Goal: Information Seeking & Learning: Learn about a topic

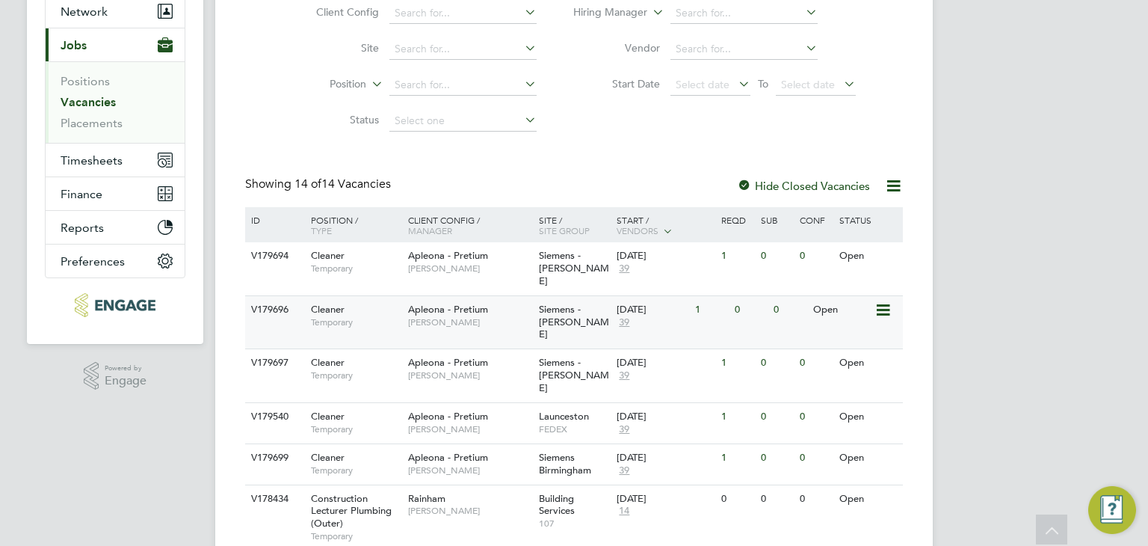
scroll to position [224, 0]
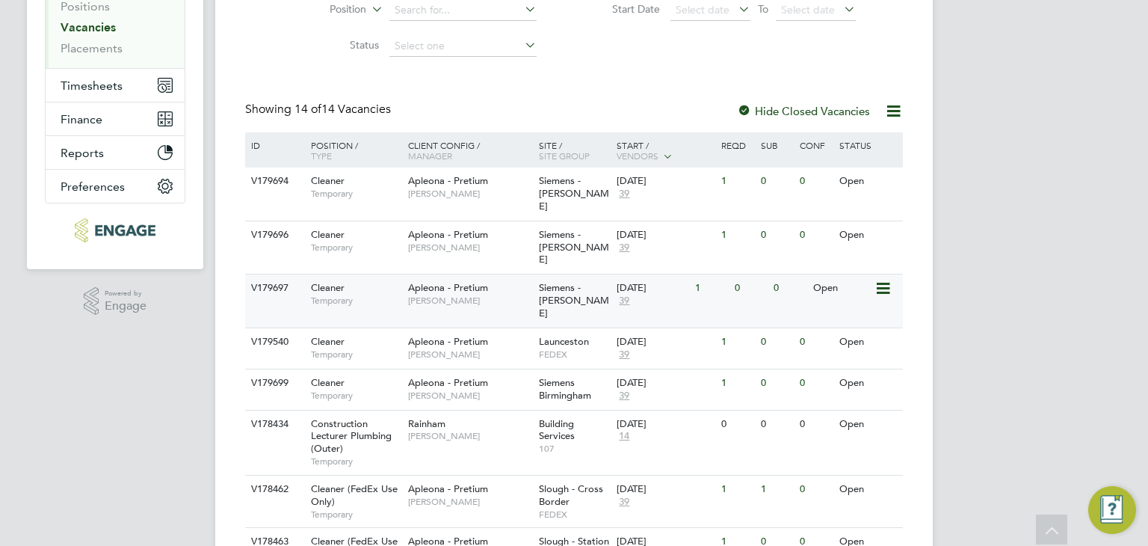
click at [555, 281] on span "Siemens - [PERSON_NAME]" at bounding box center [574, 300] width 70 height 38
click at [511, 241] on span "[PERSON_NAME]" at bounding box center [469, 247] width 123 height 12
click at [448, 178] on span "Apleona - Pretium" at bounding box center [448, 180] width 80 height 13
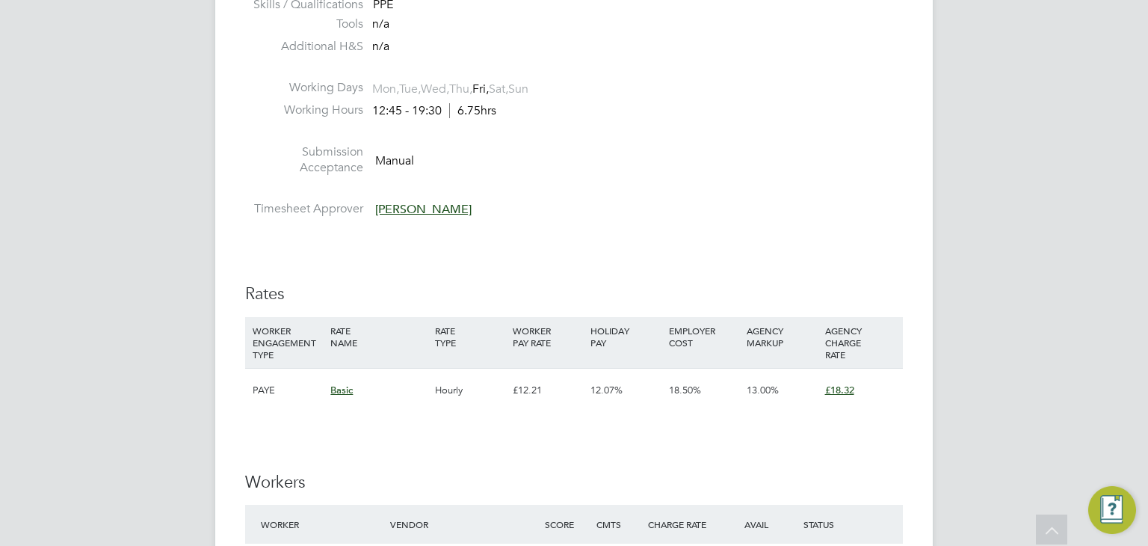
scroll to position [1046, 0]
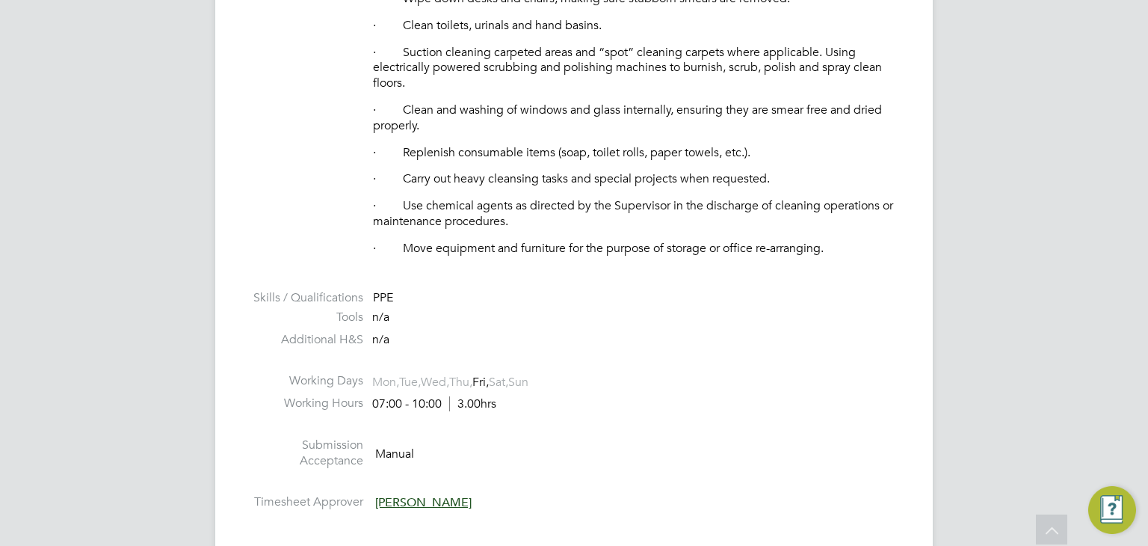
scroll to position [747, 0]
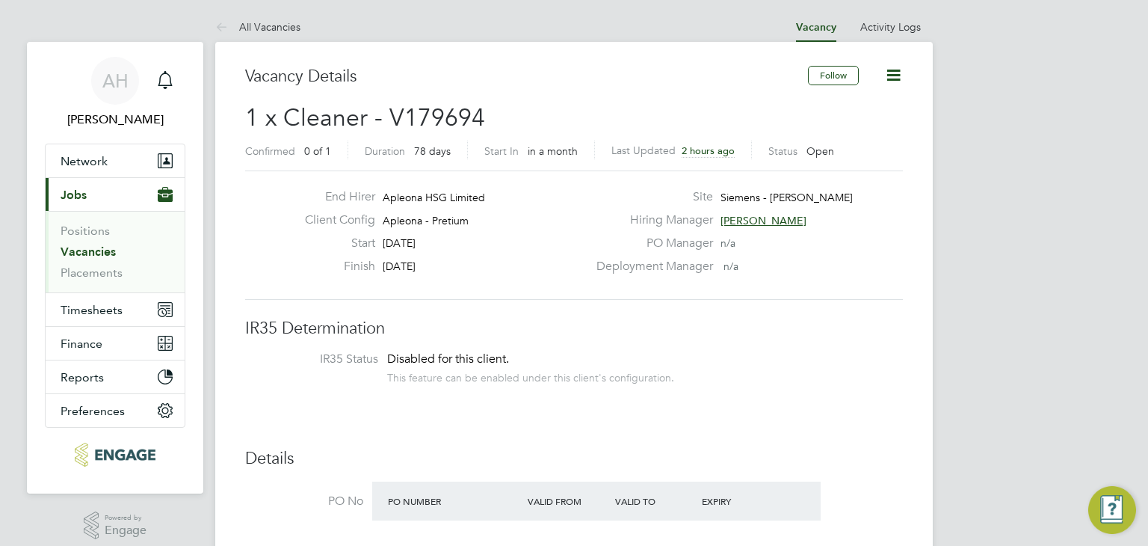
click at [758, 217] on span "[PERSON_NAME]" at bounding box center [763, 220] width 86 height 13
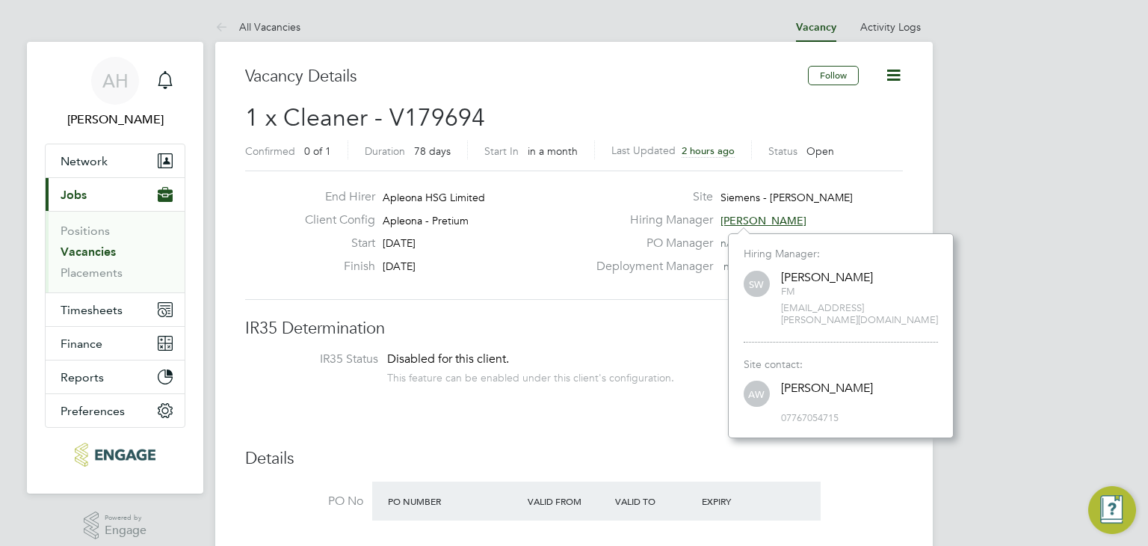
scroll to position [191, 225]
drag, startPoint x: 781, startPoint y: 284, endPoint x: 801, endPoint y: 294, distance: 22.4
click at [801, 294] on div "Simon Ward FM" at bounding box center [827, 284] width 92 height 28
click at [797, 294] on span "FM" at bounding box center [827, 291] width 92 height 13
click at [767, 288] on span "SW" at bounding box center [757, 284] width 26 height 26
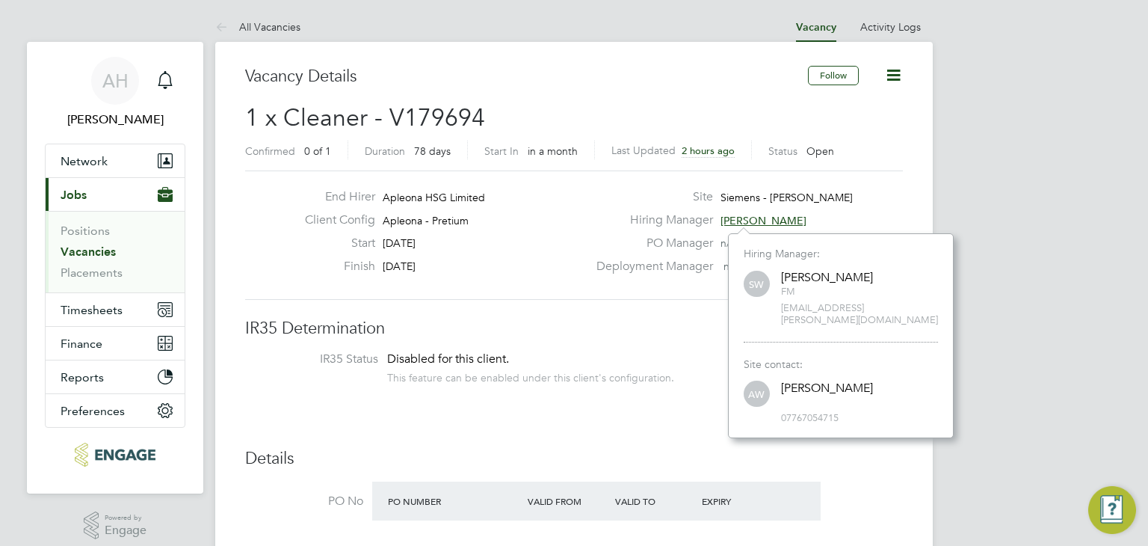
click at [806, 318] on div "Hiring Manager: SW Simon Ward FM simon.ward@apleona.com" at bounding box center [841, 295] width 194 height 96
click at [753, 385] on span "AW" at bounding box center [757, 394] width 26 height 26
click at [631, 246] on label "PO Manager" at bounding box center [650, 243] width 126 height 16
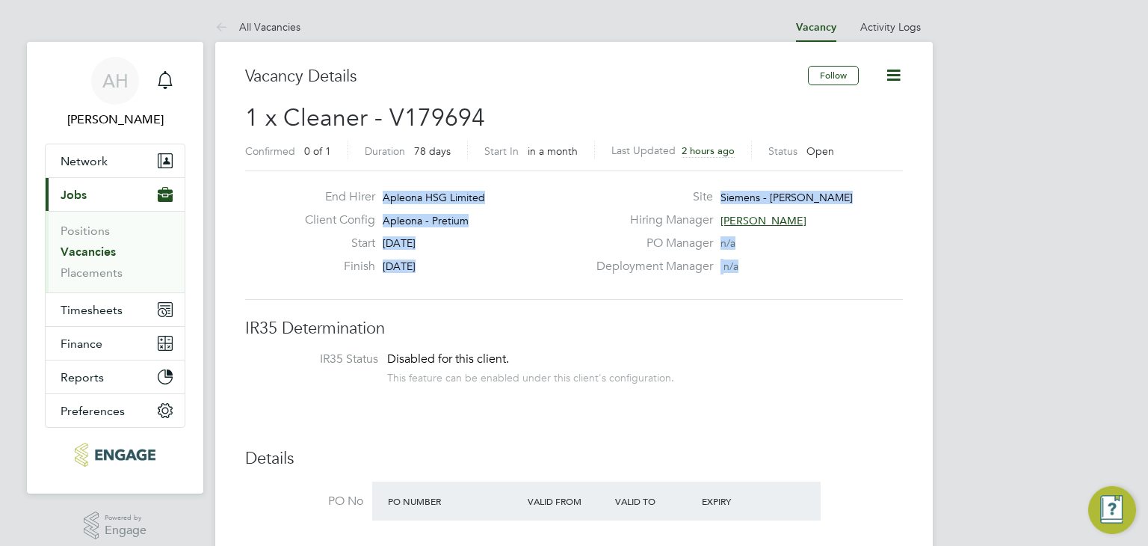
drag, startPoint x: 743, startPoint y: 273, endPoint x: 302, endPoint y: 178, distance: 451.0
click at [302, 178] on div "End Hirer Apleona HSG Limited Client Config Apleona - Pretium Start 06 Oct 2025…" at bounding box center [574, 234] width 658 height 129
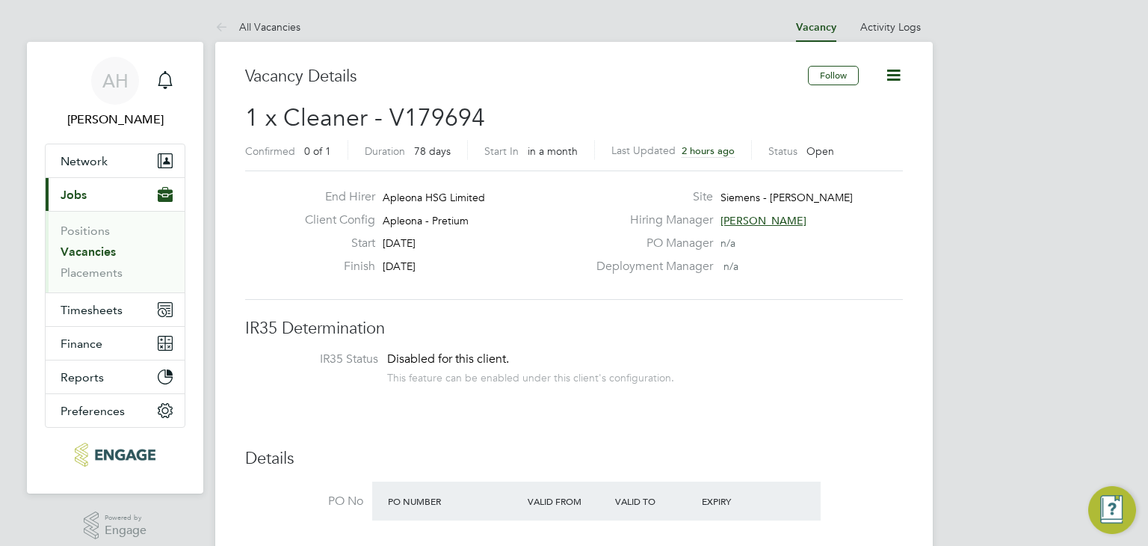
click at [302, 178] on div "End Hirer Apleona HSG Limited Client Config Apleona - Pretium Start 06 Oct 2025…" at bounding box center [574, 234] width 658 height 129
drag, startPoint x: 312, startPoint y: 183, endPoint x: 453, endPoint y: 206, distance: 143.0
click at [442, 207] on div "End Hirer Apleona HSG Limited Client Config Apleona - Pretium Start 06 Oct 2025…" at bounding box center [574, 234] width 658 height 129
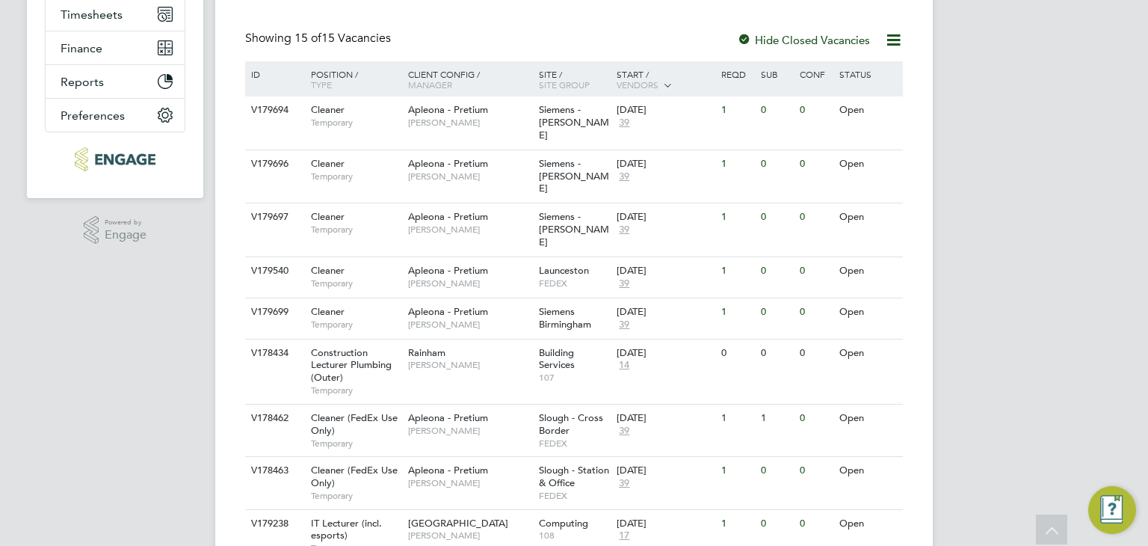
scroll to position [299, 0]
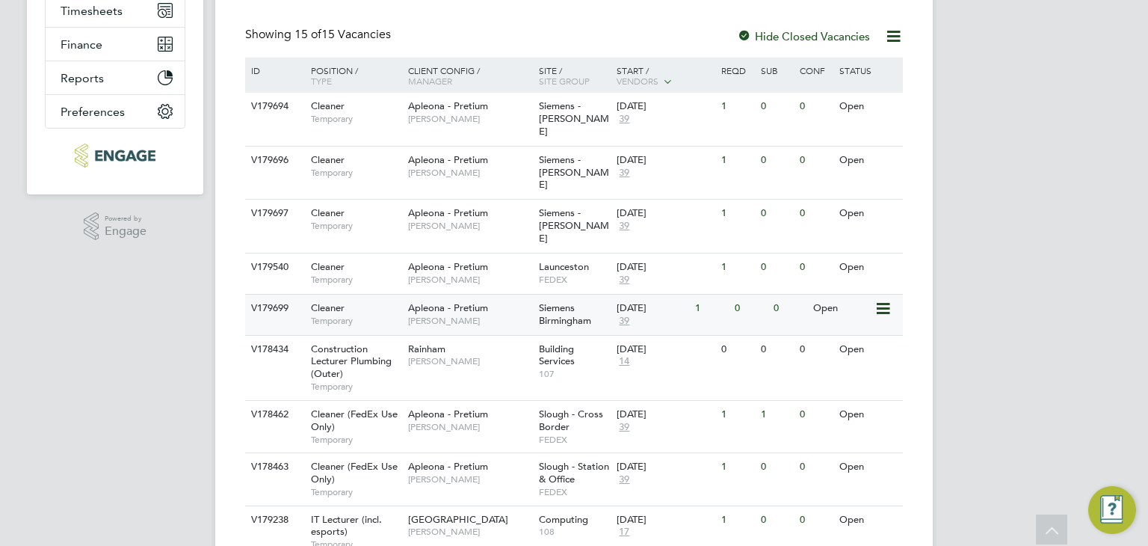
click at [510, 294] on div "Apleona - Pretium Simon Ward" at bounding box center [469, 313] width 131 height 39
click at [564, 113] on span "Siemens - Ashby" at bounding box center [574, 118] width 70 height 38
click at [483, 153] on div "Apleona - Pretium Simon Ward" at bounding box center [469, 165] width 131 height 39
click at [457, 206] on span "Apleona - Pretium" at bounding box center [448, 212] width 80 height 13
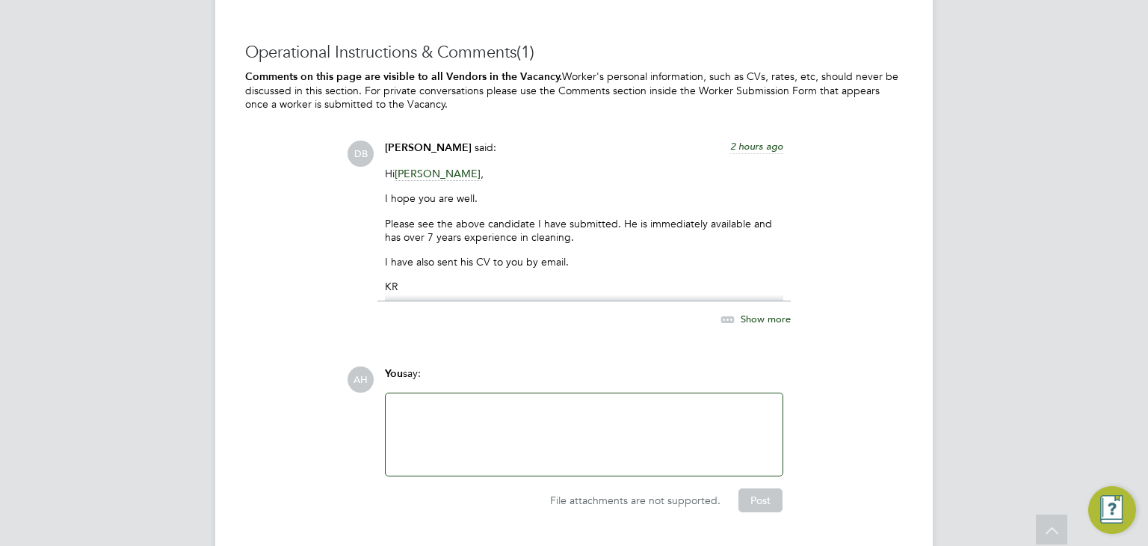
scroll to position [1943, 0]
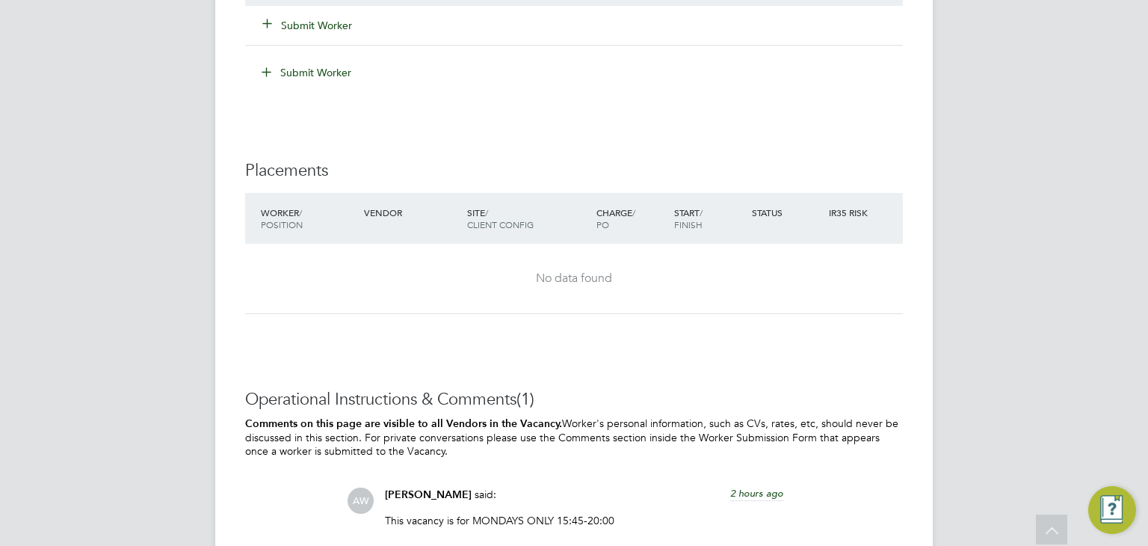
scroll to position [1649, 0]
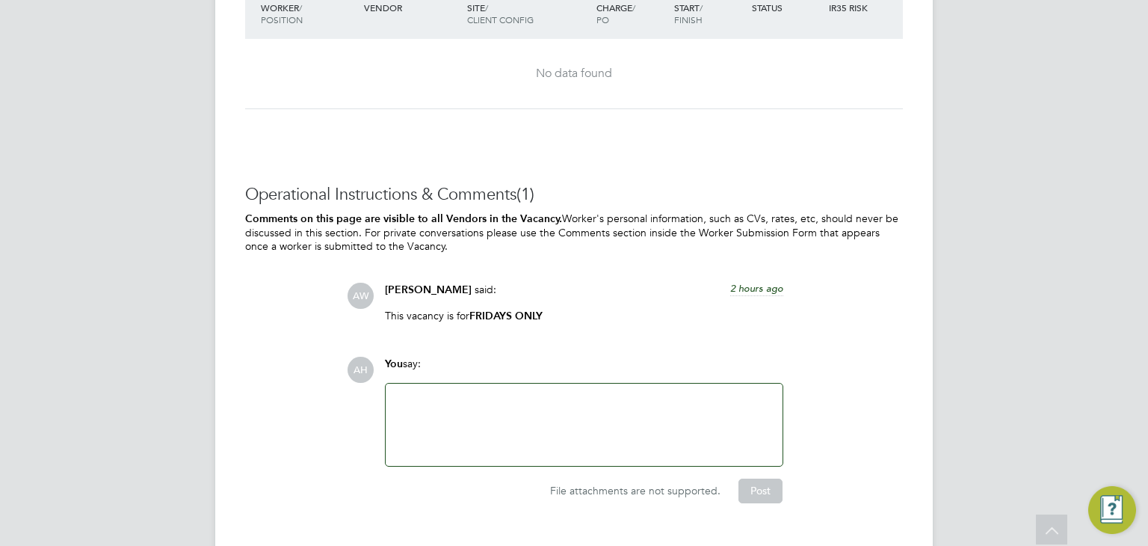
scroll to position [1800, 0]
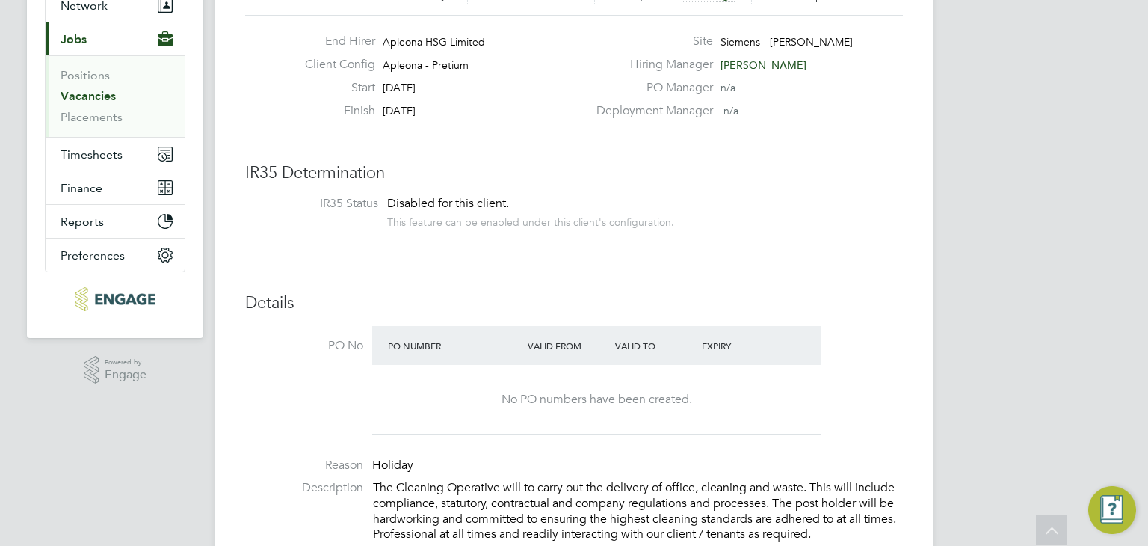
scroll to position [6, 0]
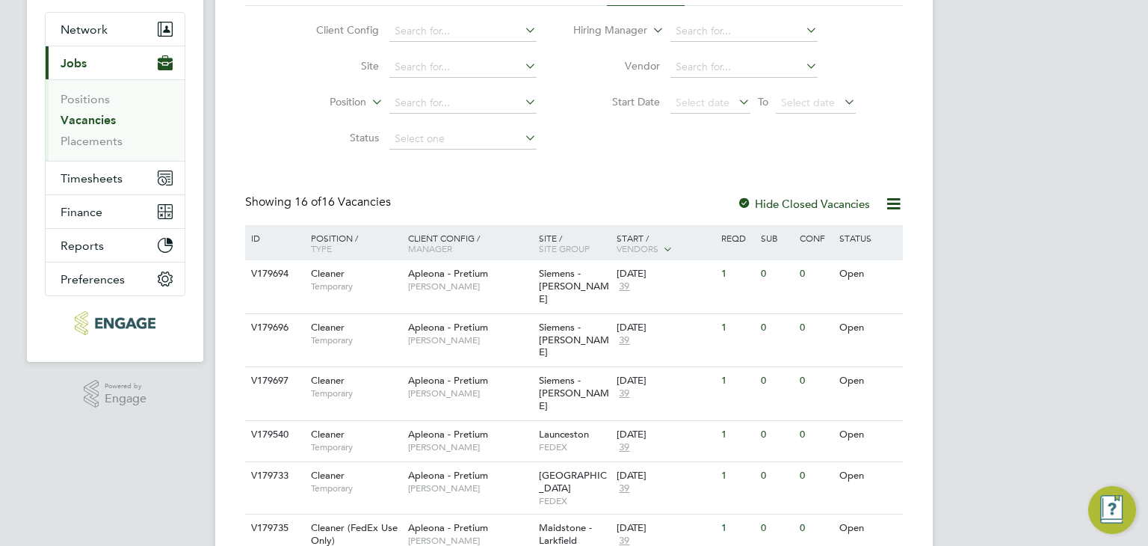
scroll to position [149, 0]
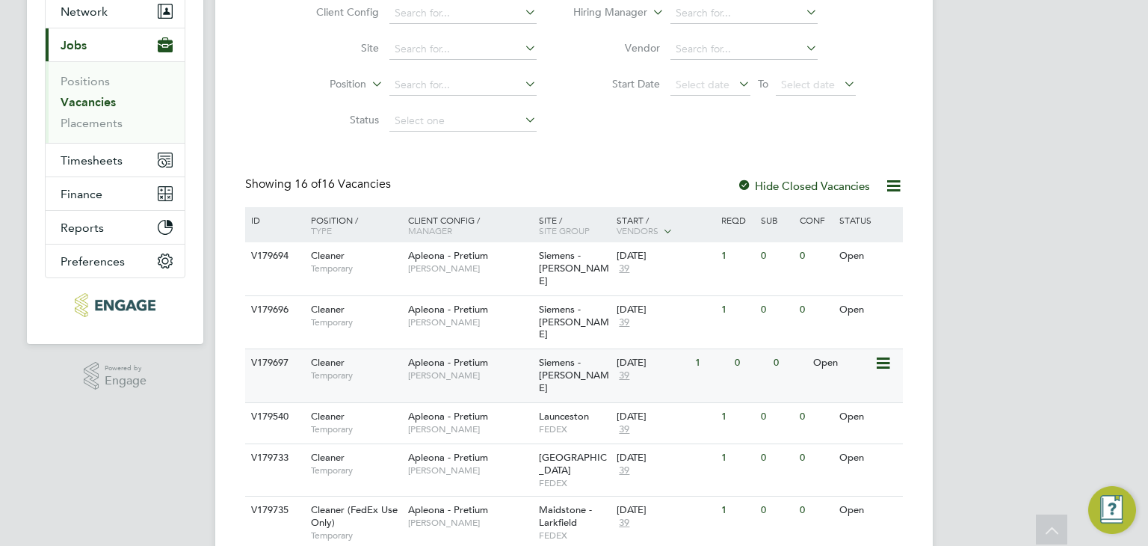
click at [555, 356] on span "Siemens - [PERSON_NAME]" at bounding box center [574, 375] width 70 height 38
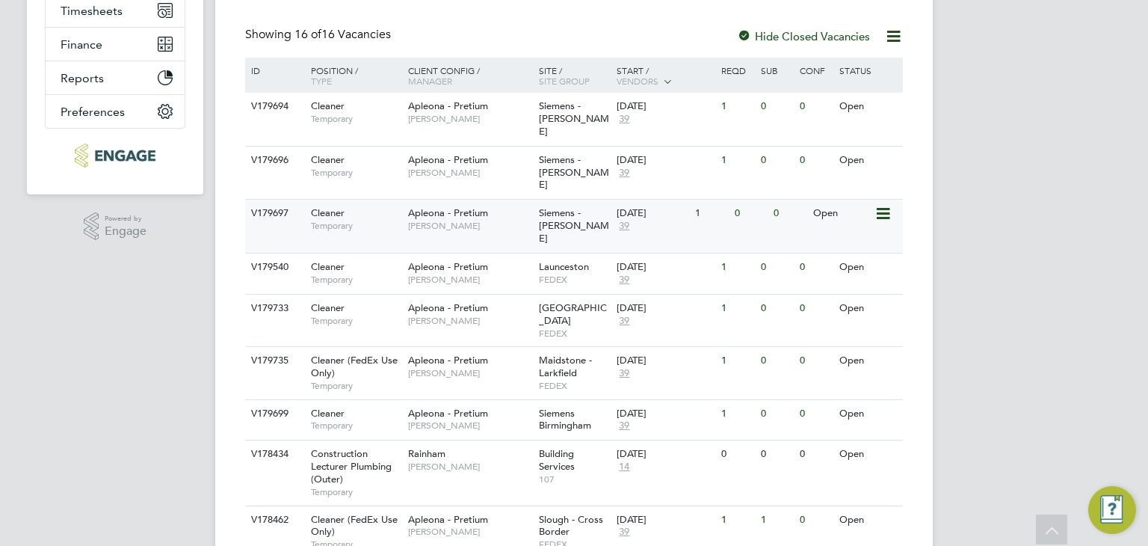
drag, startPoint x: 454, startPoint y: 196, endPoint x: 424, endPoint y: 195, distance: 29.9
click at [424, 220] on span "[PERSON_NAME]" at bounding box center [469, 226] width 123 height 12
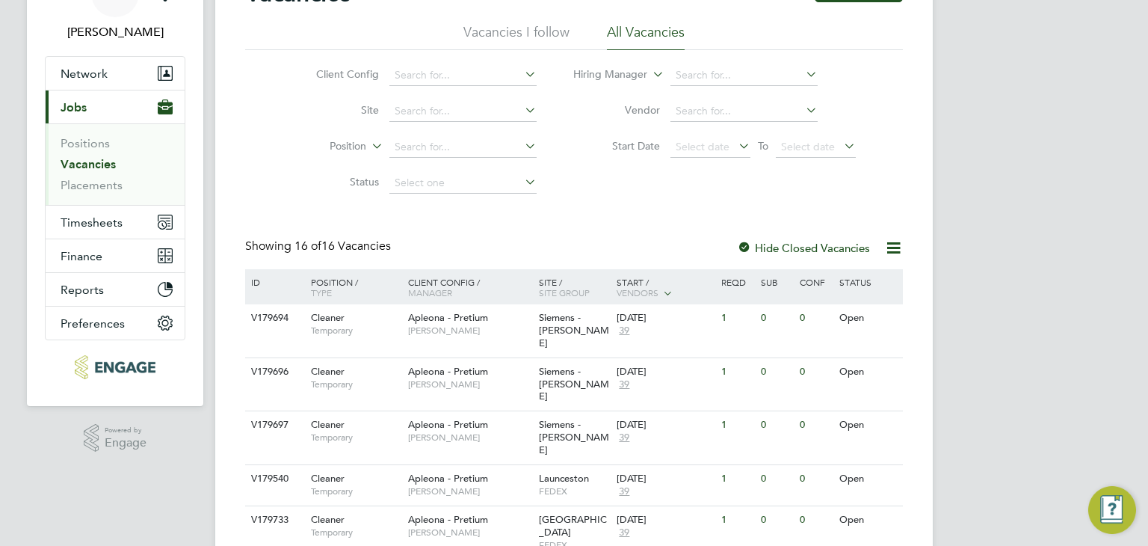
scroll to position [224, 0]
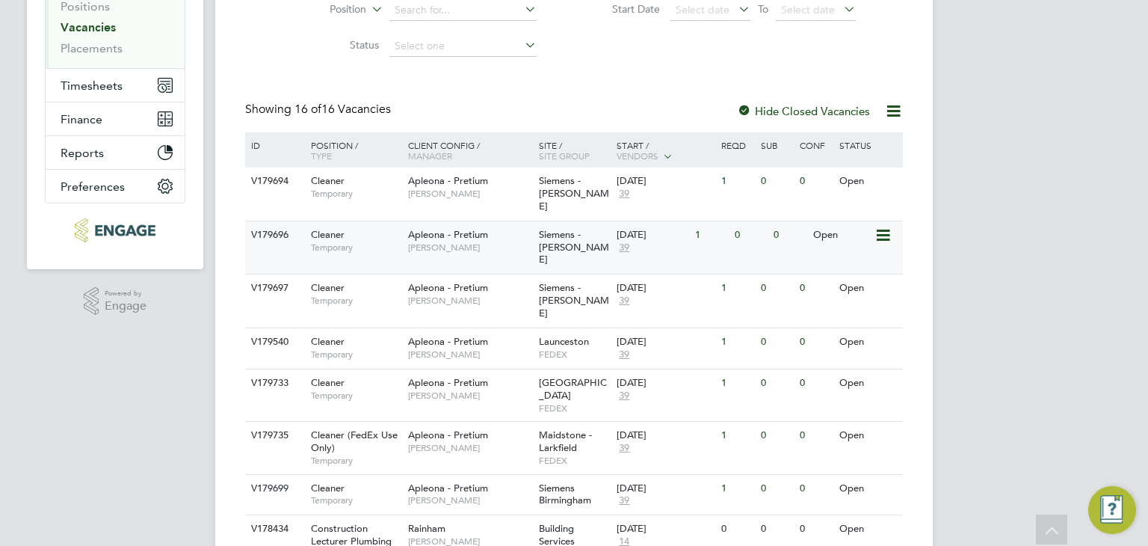
click at [440, 228] on span "Apleona - Pretium" at bounding box center [448, 234] width 80 height 13
click at [463, 189] on span "[PERSON_NAME]" at bounding box center [469, 194] width 123 height 12
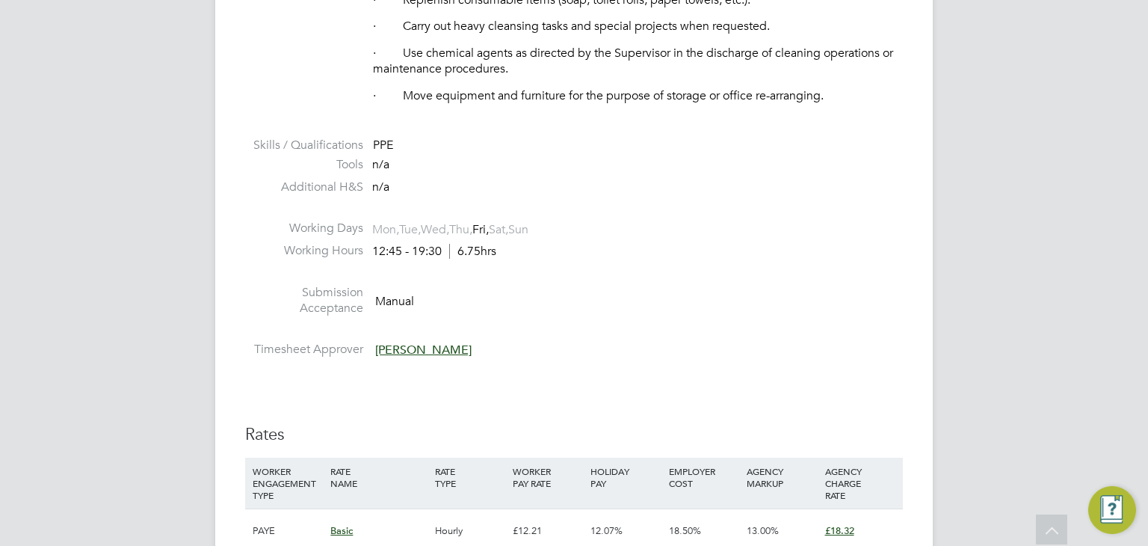
scroll to position [1046, 0]
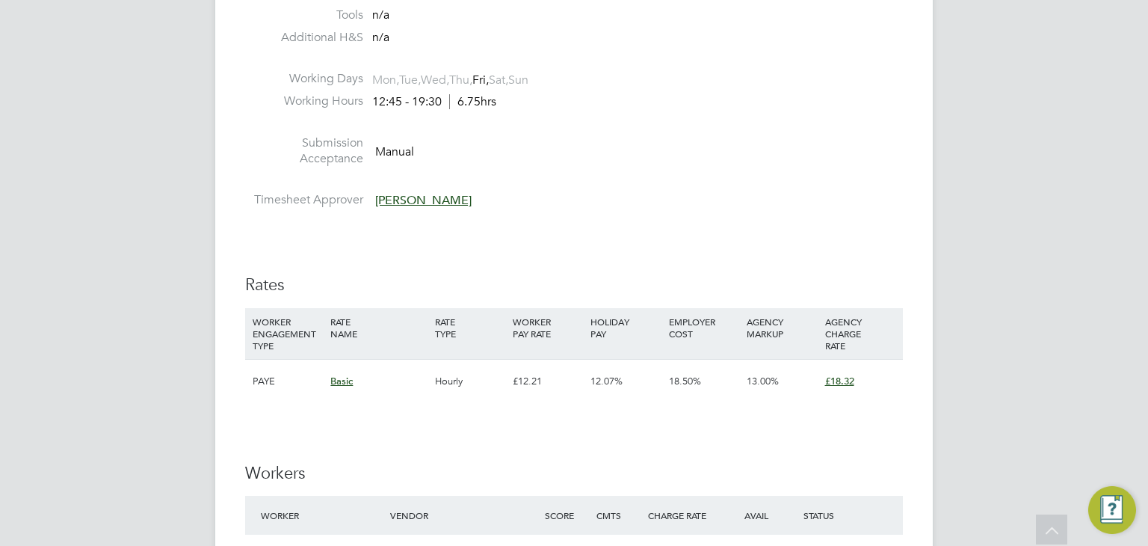
click at [636, 117] on li at bounding box center [574, 125] width 658 height 19
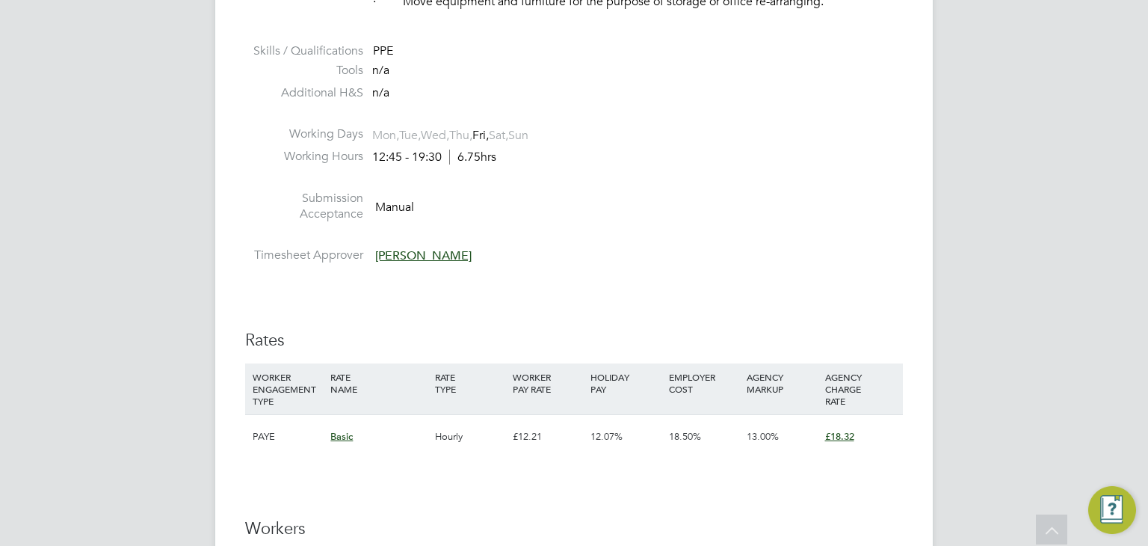
scroll to position [972, 0]
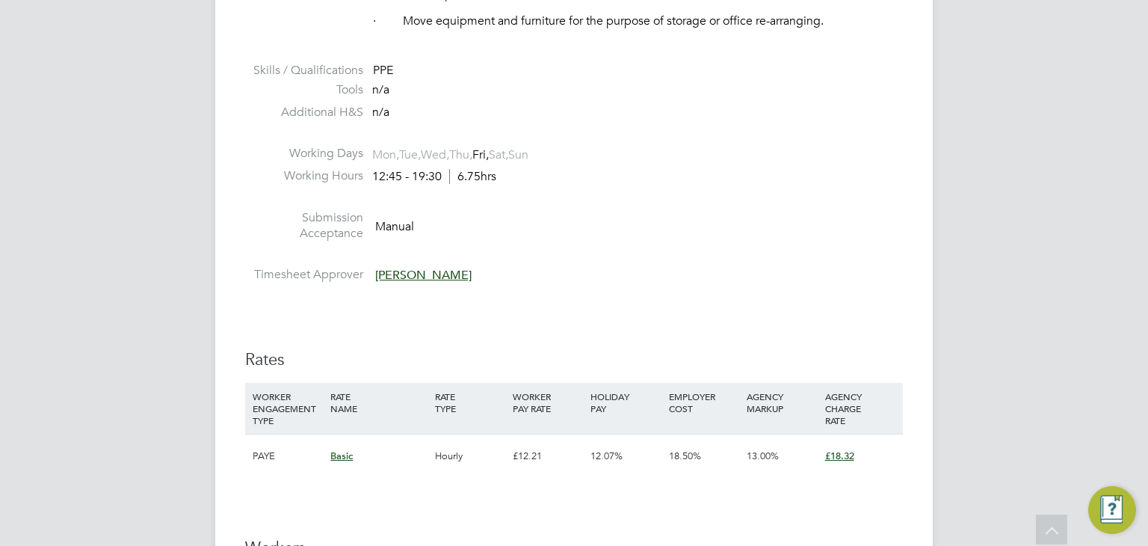
click at [589, 203] on li at bounding box center [574, 200] width 658 height 19
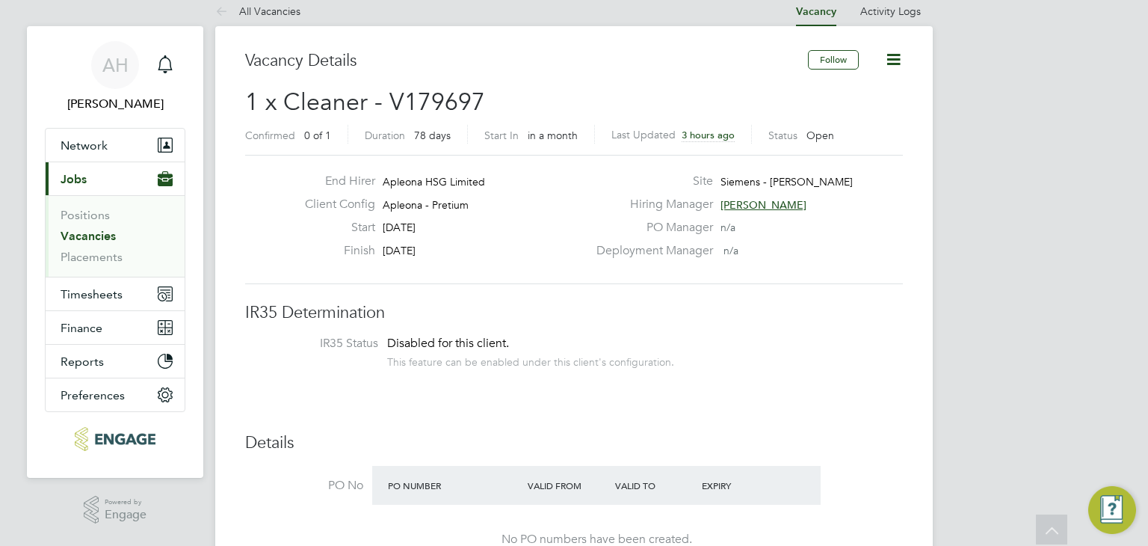
scroll to position [0, 0]
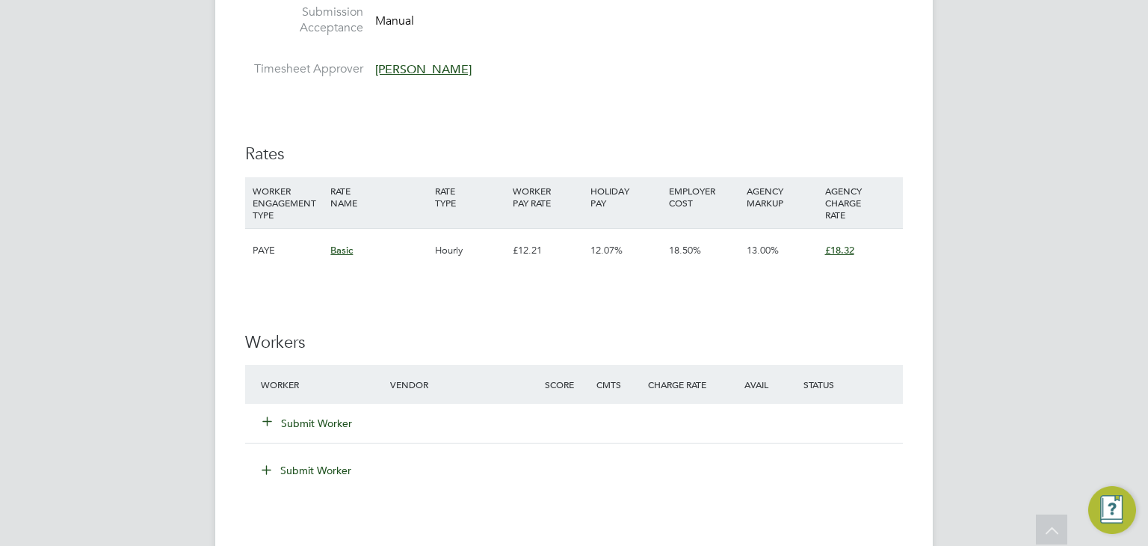
scroll to position [1028, 0]
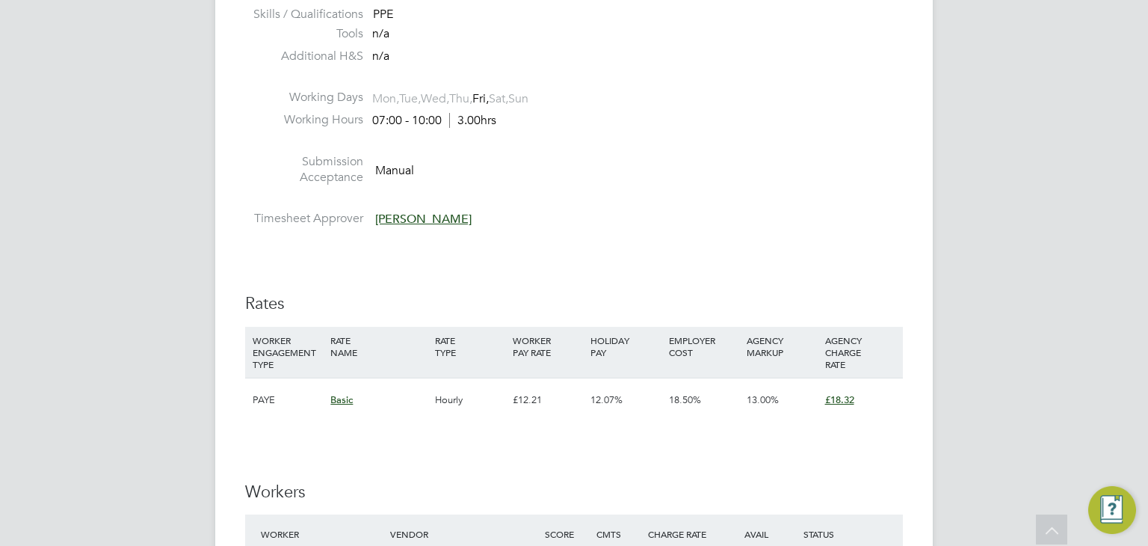
click at [307, 155] on label "Submission Acceptance" at bounding box center [304, 169] width 118 height 31
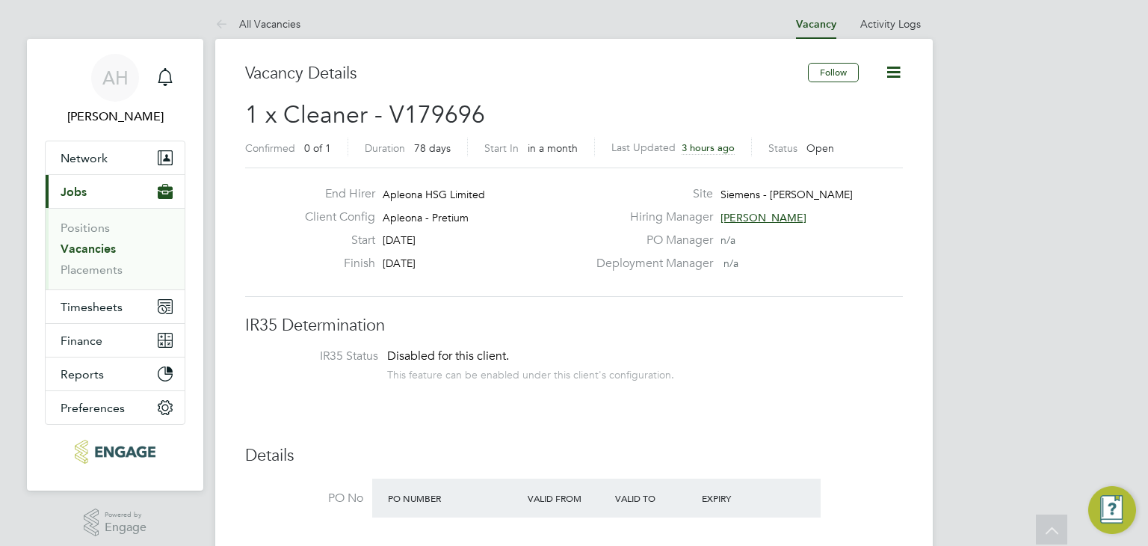
scroll to position [0, 0]
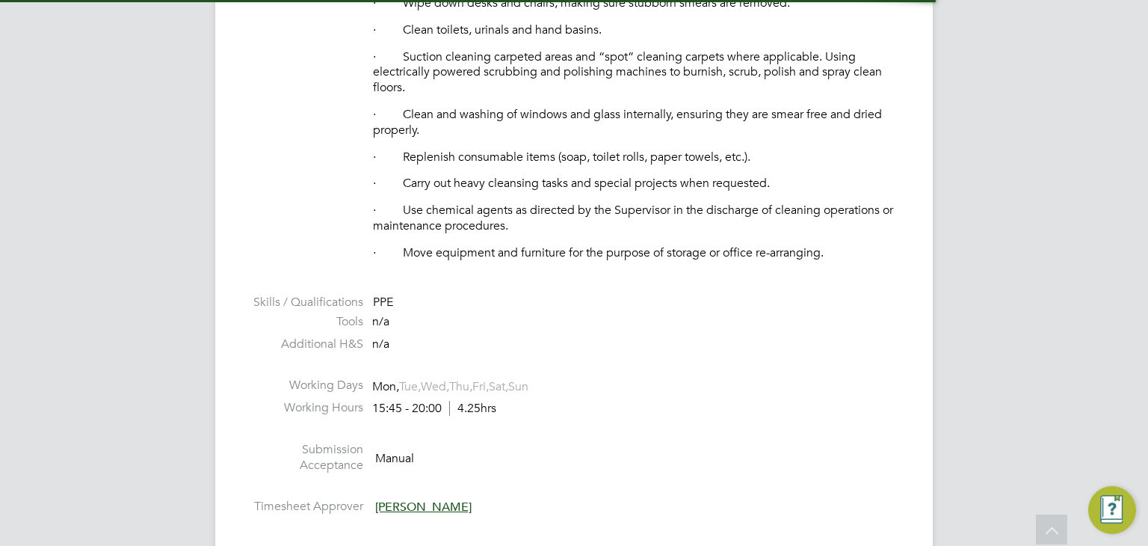
scroll to position [903, 0]
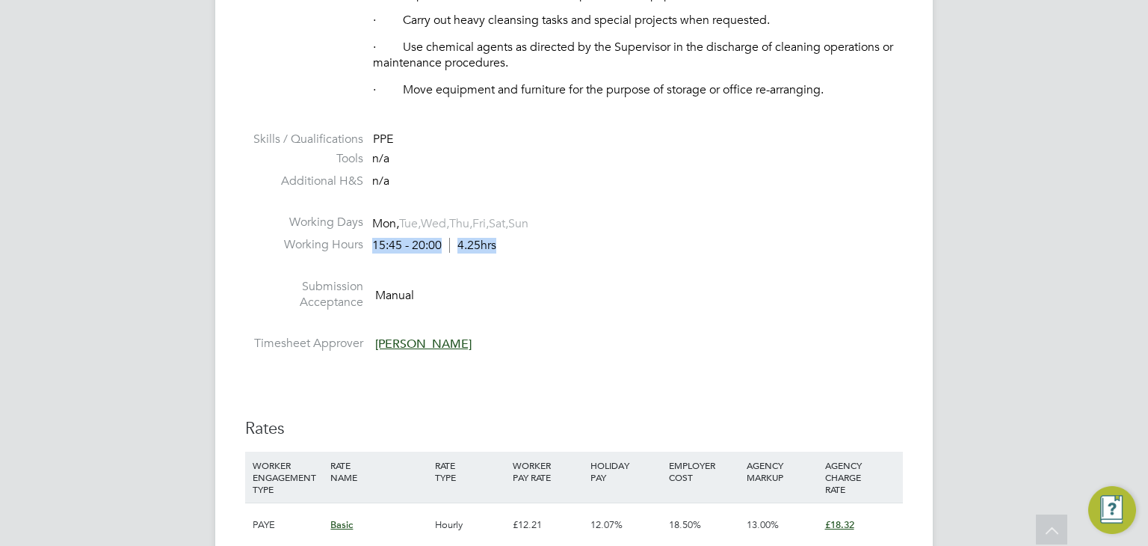
drag, startPoint x: 374, startPoint y: 244, endPoint x: 506, endPoint y: 242, distance: 131.5
click at [506, 242] on li "Working Hours 15:45 - 20:00 4.25hrs" at bounding box center [574, 248] width 658 height 22
copy div "15:45 - 20:00 4.25hrs"
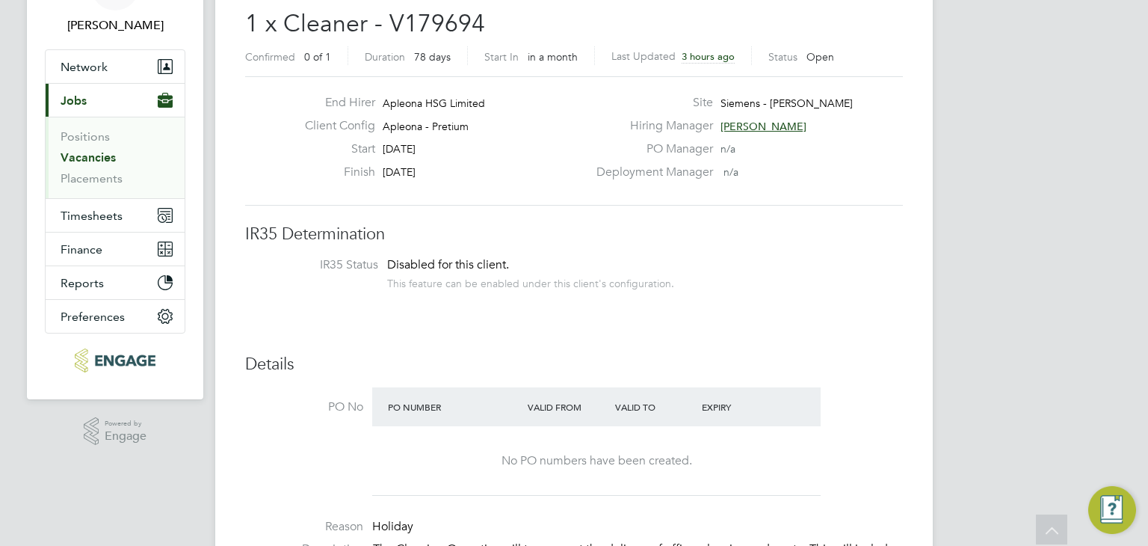
scroll to position [6, 0]
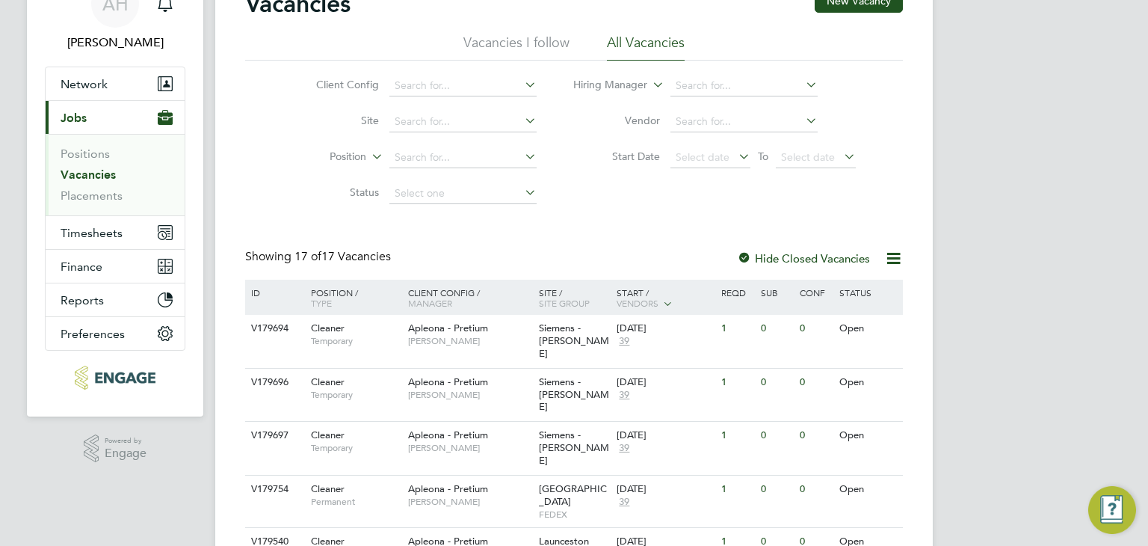
scroll to position [149, 0]
